Goal: Task Accomplishment & Management: Manage account settings

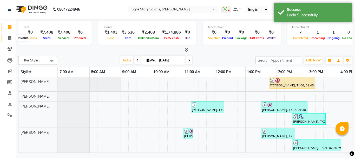
click at [6, 38] on span at bounding box center [9, 38] width 9 height 6
select select "service"
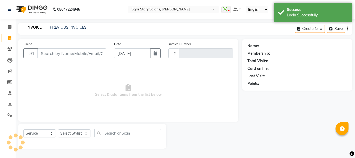
type input "1515"
select select "6249"
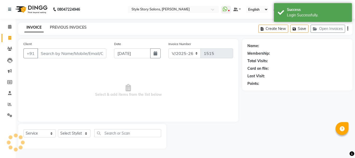
click at [67, 25] on link "PREVIOUS INVOICES" at bounding box center [68, 27] width 37 height 5
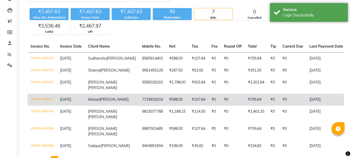
scroll to position [52, 0]
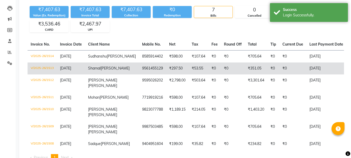
click at [40, 72] on td "V/2025-26/1513" at bounding box center [42, 68] width 29 height 12
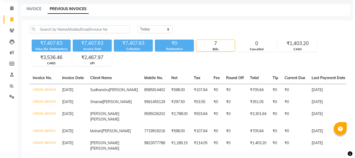
scroll to position [0, 0]
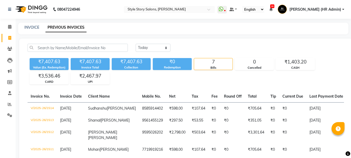
click at [32, 3] on img at bounding box center [31, 9] width 36 height 15
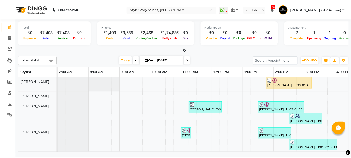
scroll to position [0, 205]
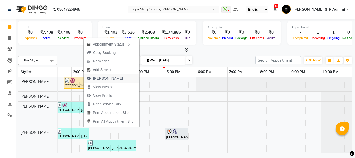
click at [99, 79] on span "[PERSON_NAME]" at bounding box center [108, 78] width 30 height 5
select select "service"
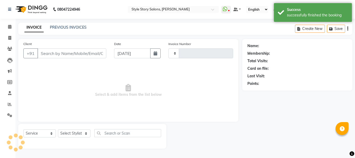
type input "1515"
select select "6249"
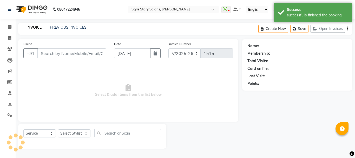
type input "9561455129"
select select "46661"
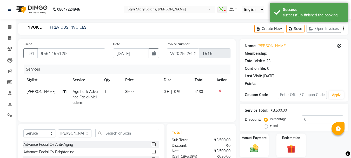
type input "15"
select select "1: Object"
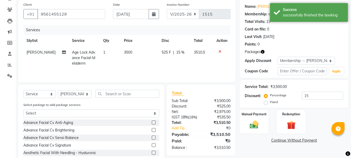
scroll to position [52, 0]
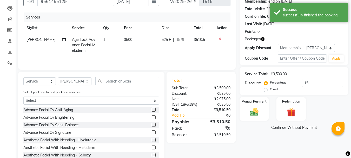
click at [179, 38] on span "15 %" at bounding box center [180, 39] width 8 height 5
select select "46661"
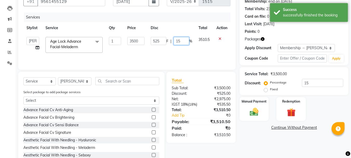
click at [184, 42] on input "15" at bounding box center [182, 41] width 16 height 8
click at [314, 81] on input "15" at bounding box center [322, 83] width 41 height 8
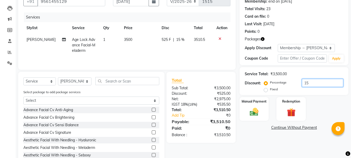
drag, startPoint x: 314, startPoint y: 82, endPoint x: 278, endPoint y: 83, distance: 35.4
click at [279, 82] on div "Percentage Fixed 15" at bounding box center [304, 86] width 78 height 14
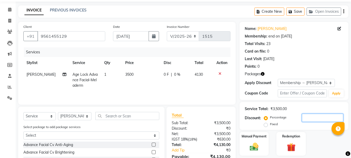
scroll to position [0, 0]
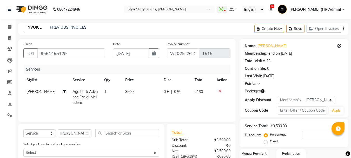
click at [165, 90] on span "0 F" at bounding box center [166, 91] width 5 height 5
select select "46661"
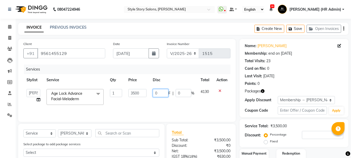
click at [164, 92] on input "0" at bounding box center [161, 93] width 16 height 8
type input "100"
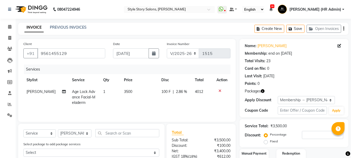
click at [175, 107] on td "100 F | 2.86 %" at bounding box center [175, 97] width 34 height 23
select select "46661"
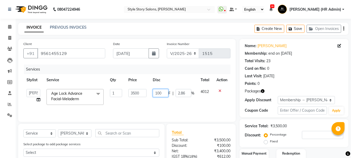
drag, startPoint x: 160, startPoint y: 92, endPoint x: 151, endPoint y: 93, distance: 8.9
click at [151, 93] on td "100 F | 2.86 %" at bounding box center [174, 97] width 48 height 22
drag, startPoint x: 162, startPoint y: 93, endPoint x: 146, endPoint y: 93, distance: 16.4
click at [146, 93] on tr "[PERSON_NAME] [PERSON_NAME] [PERSON_NAME] Front Desk [PERSON_NAME] Deepika Taiw…" at bounding box center [126, 97] width 207 height 22
type input "0"
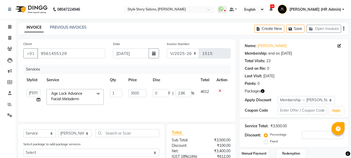
drag, startPoint x: 166, startPoint y: 107, endPoint x: 169, endPoint y: 104, distance: 3.1
click at [167, 107] on td "0 F | 2.86 %" at bounding box center [174, 97] width 48 height 22
select select "46661"
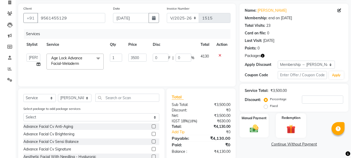
scroll to position [52, 0]
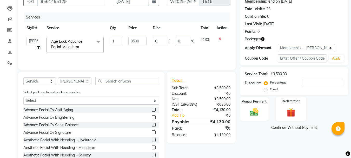
click at [296, 110] on img at bounding box center [291, 112] width 15 height 11
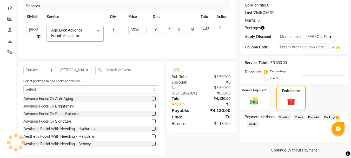
scroll to position [68, 0]
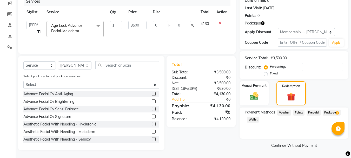
click at [329, 113] on span "Package 1" at bounding box center [332, 112] width 18 height 6
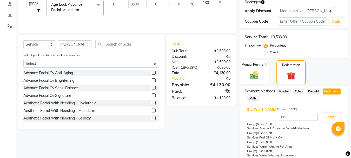
scroll to position [116, 0]
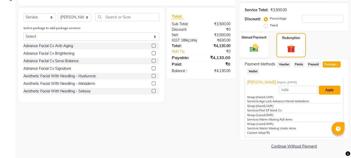
click at [326, 88] on button "Apply" at bounding box center [330, 90] width 22 height 9
type input "850.5"
type input "24.3"
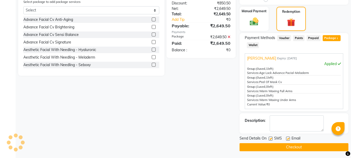
scroll to position [143, 0]
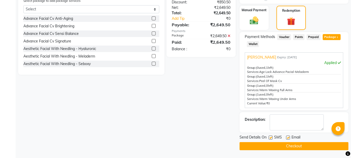
drag, startPoint x: 271, startPoint y: 136, endPoint x: 287, endPoint y: 136, distance: 16.4
click at [271, 136] on label at bounding box center [271, 137] width 4 height 4
click at [271, 136] on input "checkbox" at bounding box center [270, 137] width 3 height 3
checkbox input "false"
click at [288, 138] on label at bounding box center [288, 137] width 4 height 4
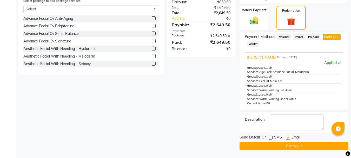
click at [288, 138] on input "checkbox" at bounding box center [287, 137] width 3 height 3
checkbox input "false"
click at [295, 146] on button "Checkout" at bounding box center [294, 146] width 109 height 8
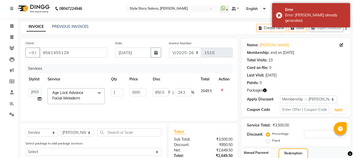
scroll to position [0, 0]
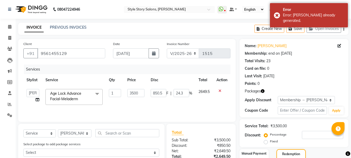
click at [343, 30] on div "Create New Save Open Invoices" at bounding box center [302, 29] width 94 height 12
click at [345, 30] on div "Create New Save Open Invoices" at bounding box center [302, 29] width 94 height 12
click at [344, 30] on button "button" at bounding box center [344, 29] width 1 height 12
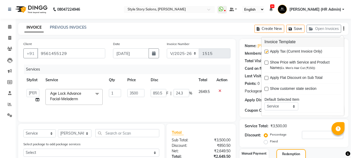
click at [344, 29] on icon "button" at bounding box center [344, 29] width 1 height 0
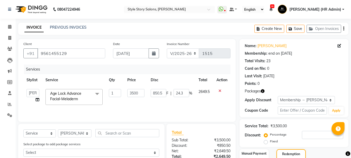
click at [344, 29] on icon "button" at bounding box center [344, 29] width 1 height 0
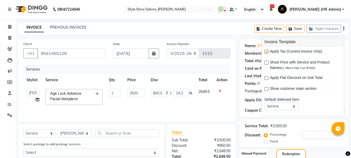
click at [344, 29] on icon "button" at bounding box center [344, 29] width 1 height 0
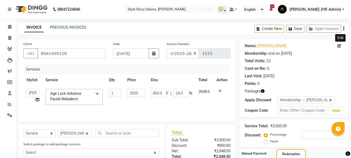
click at [340, 44] on icon at bounding box center [340, 46] width 4 height 4
select select "[DEMOGRAPHIC_DATA]"
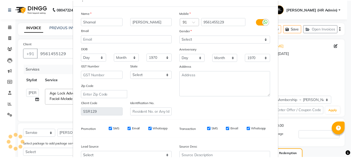
scroll to position [73, 0]
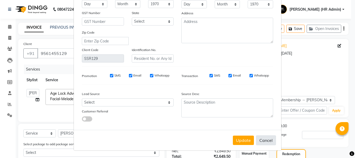
click at [267, 142] on button "Cancel" at bounding box center [266, 140] width 20 height 10
select select
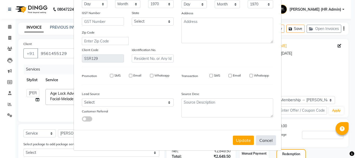
select select
checkbox input "false"
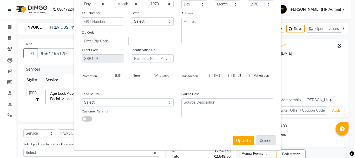
checkbox input "false"
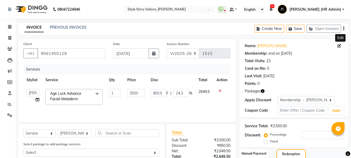
click at [342, 39] on div "Edit" at bounding box center [340, 38] width 10 height 8
click at [344, 29] on icon "button" at bounding box center [344, 29] width 1 height 0
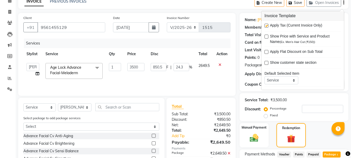
scroll to position [0, 0]
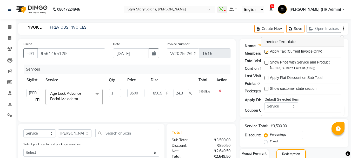
click at [212, 34] on div "INVOICE PREVIOUS INVOICES Create New Save Open Invoices" at bounding box center [183, 29] width 331 height 12
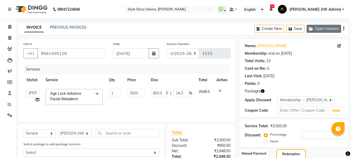
click at [335, 30] on button "Open Invoices" at bounding box center [324, 29] width 35 height 8
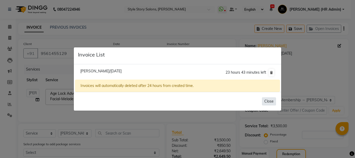
click at [270, 100] on button "Close" at bounding box center [269, 101] width 14 height 8
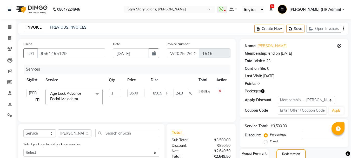
click at [43, 8] on img at bounding box center [31, 9] width 36 height 15
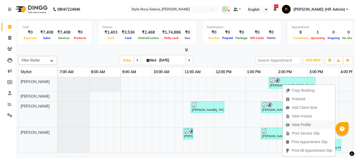
click at [301, 125] on span "View Profile" at bounding box center [301, 124] width 19 height 5
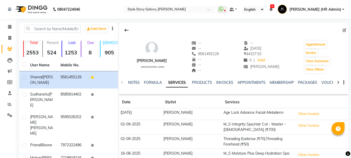
click at [30, 9] on img at bounding box center [31, 9] width 36 height 15
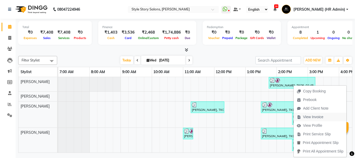
click at [311, 117] on span "View Invoice" at bounding box center [313, 116] width 20 height 5
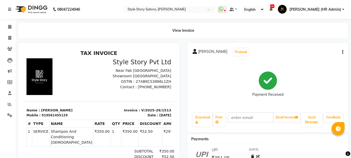
click at [42, 7] on img at bounding box center [31, 9] width 36 height 15
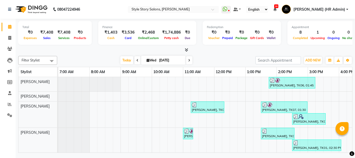
click at [343, 11] on span "[PERSON_NAME] (HR Admin)" at bounding box center [320, 9] width 52 height 5
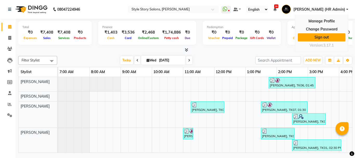
click at [330, 40] on link "Sign out" at bounding box center [322, 37] width 48 height 8
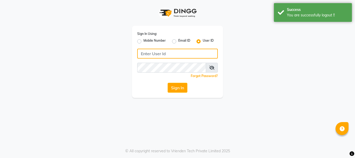
click at [150, 56] on input "Username" at bounding box center [177, 54] width 81 height 10
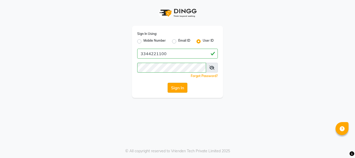
click at [178, 87] on button "Sign In" at bounding box center [178, 88] width 20 height 10
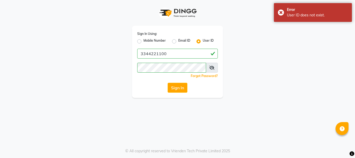
click at [214, 67] on icon at bounding box center [211, 68] width 5 height 4
click at [214, 67] on icon at bounding box center [212, 68] width 5 height 4
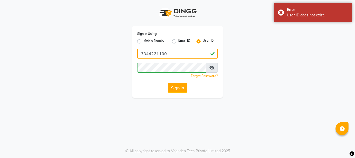
click at [151, 54] on input "3344221100" at bounding box center [177, 54] width 81 height 10
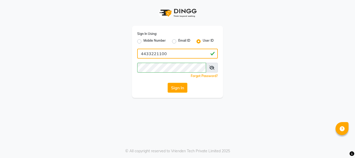
drag, startPoint x: 151, startPoint y: 53, endPoint x: 133, endPoint y: 48, distance: 18.4
click at [132, 53] on div "Sign In Using: Mobile Number Email ID User ID 4433221100 Remember me Forgot Pas…" at bounding box center [177, 62] width 91 height 72
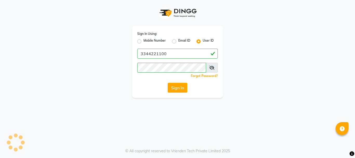
click at [253, 58] on div "Sign In Using: Mobile Number Email ID User ID 3344221100 Remember me Forgot Pas…" at bounding box center [177, 49] width 296 height 98
click at [212, 69] on icon at bounding box center [211, 68] width 5 height 4
click at [177, 87] on button "Sign In" at bounding box center [178, 88] width 20 height 10
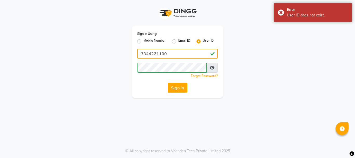
click at [200, 56] on input "3344221100" at bounding box center [177, 54] width 81 height 10
type input "3"
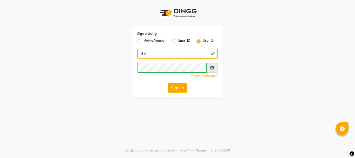
type input "4"
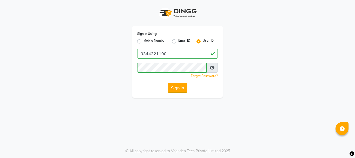
click at [179, 87] on button "Sign In" at bounding box center [178, 88] width 20 height 10
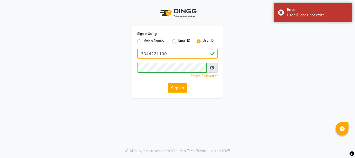
click at [175, 54] on input "3344221100" at bounding box center [177, 54] width 81 height 10
type input "3"
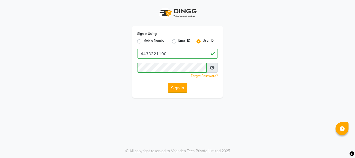
click at [188, 86] on button "Sign In" at bounding box center [178, 88] width 20 height 10
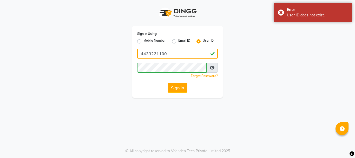
click at [145, 54] on input "4433221100" at bounding box center [177, 54] width 81 height 10
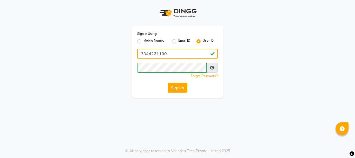
type input "3344221100"
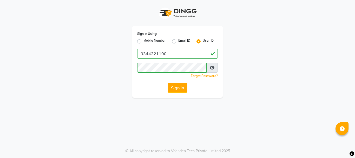
click at [291, 66] on div "Sign In Using: Mobile Number Email ID User ID 3344221100 Remember me Forgot Pas…" at bounding box center [177, 49] width 296 height 98
click at [180, 90] on button "Sign In" at bounding box center [178, 88] width 20 height 10
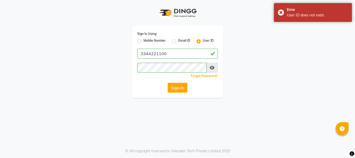
click at [307, 108] on div "Sign In Using: Mobile Number Email ID User ID 3344221100 Remember me Forgot Pas…" at bounding box center [177, 79] width 355 height 158
click at [144, 41] on label "Mobile Number" at bounding box center [155, 41] width 22 height 6
click at [144, 41] on input "Mobile Number" at bounding box center [145, 39] width 3 height 3
radio input "true"
radio input "false"
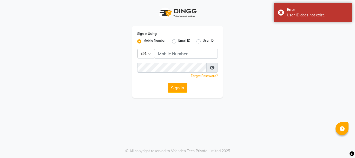
click at [203, 41] on label "User ID" at bounding box center [208, 41] width 11 height 6
click at [203, 41] on input "User ID" at bounding box center [204, 39] width 3 height 3
radio input "true"
radio input "false"
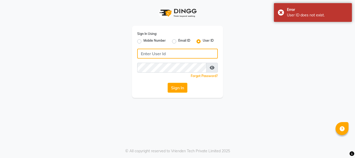
click at [194, 51] on input "Username" at bounding box center [177, 54] width 81 height 10
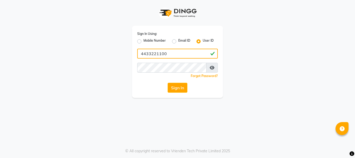
type input "4433221100"
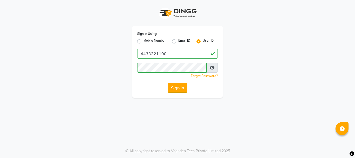
click at [177, 90] on button "Sign In" at bounding box center [178, 88] width 20 height 10
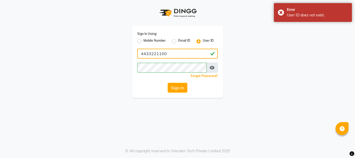
click at [178, 54] on input "4433221100" at bounding box center [177, 54] width 81 height 10
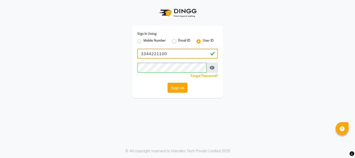
type input "3344221100"
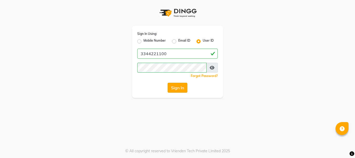
click at [174, 91] on button "Sign In" at bounding box center [178, 88] width 20 height 10
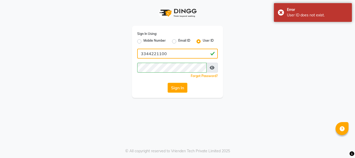
click at [181, 54] on input "3344221100" at bounding box center [177, 54] width 81 height 10
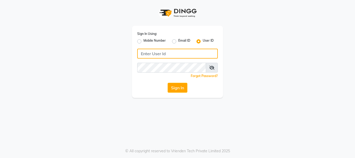
click at [170, 52] on input "Username" at bounding box center [177, 54] width 81 height 10
type input "3344221100"
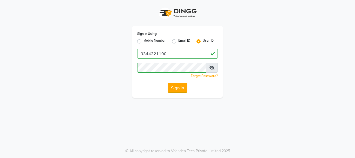
click at [185, 85] on button "Sign In" at bounding box center [178, 88] width 20 height 10
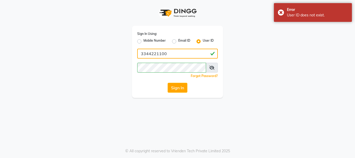
click at [186, 53] on input "3344221100" at bounding box center [177, 54] width 81 height 10
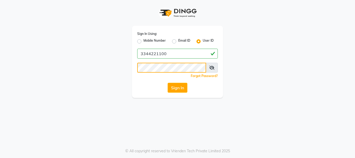
click at [0, 52] on app-login "Sign In Using: Mobile Number Email ID User ID 3344221100 Remember me Forgot Pas…" at bounding box center [177, 49] width 355 height 98
click at [168, 83] on button "Sign In" at bounding box center [178, 88] width 20 height 10
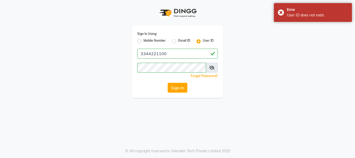
click at [144, 42] on label "Mobile Number" at bounding box center [155, 41] width 22 height 6
click at [144, 42] on input "Mobile Number" at bounding box center [145, 39] width 3 height 3
radio input "true"
radio input "false"
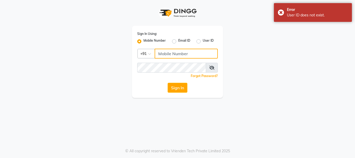
click at [172, 53] on input "Username" at bounding box center [186, 54] width 63 height 10
type input "3344221100"
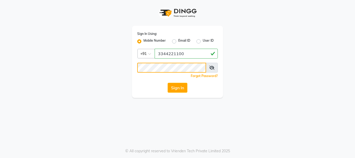
click at [168, 83] on button "Sign In" at bounding box center [178, 88] width 20 height 10
